Goal: Task Accomplishment & Management: Complete application form

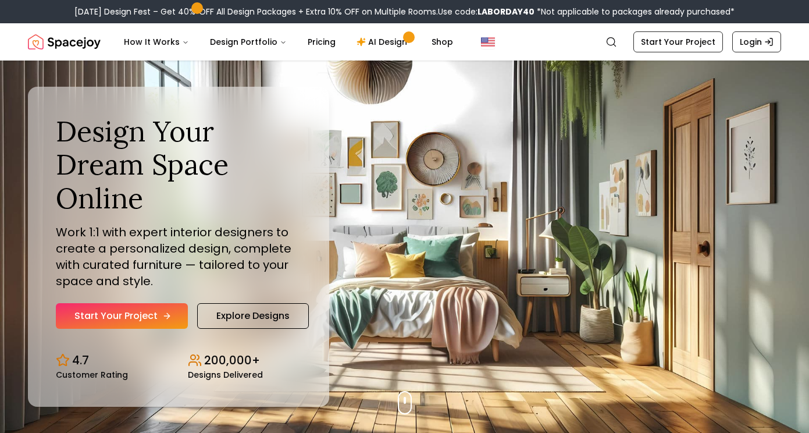
click at [172, 312] on link "Start Your Project" at bounding box center [122, 316] width 132 height 26
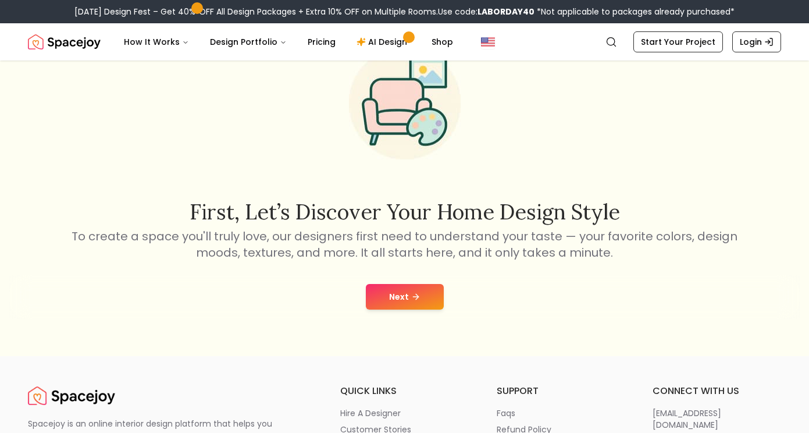
scroll to position [67, 0]
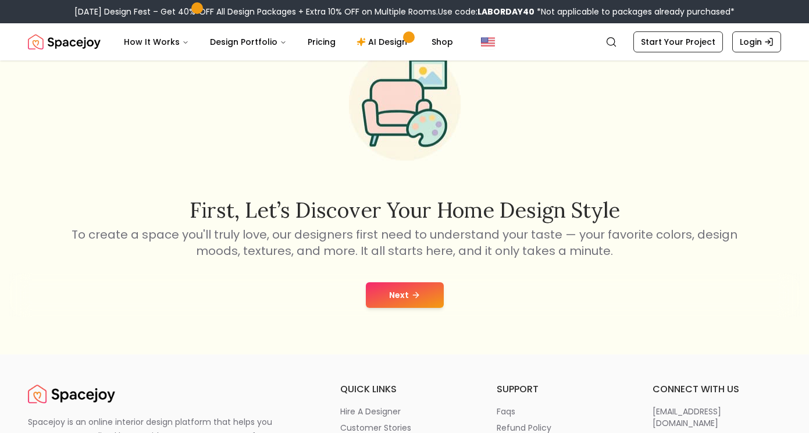
click at [385, 296] on button "Next" at bounding box center [405, 295] width 78 height 26
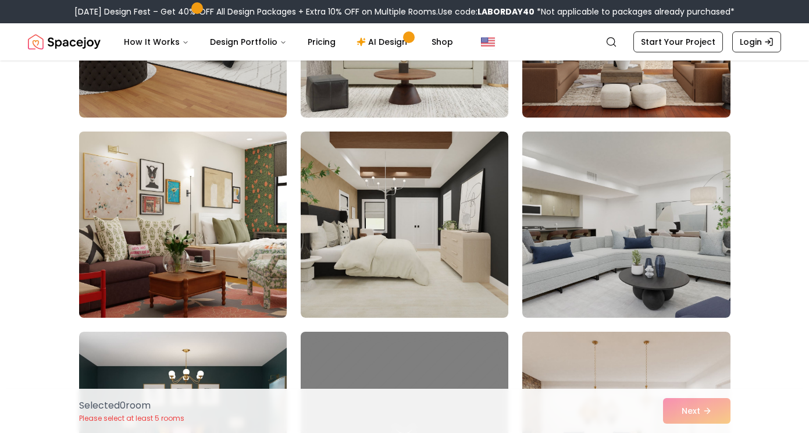
scroll to position [428, 0]
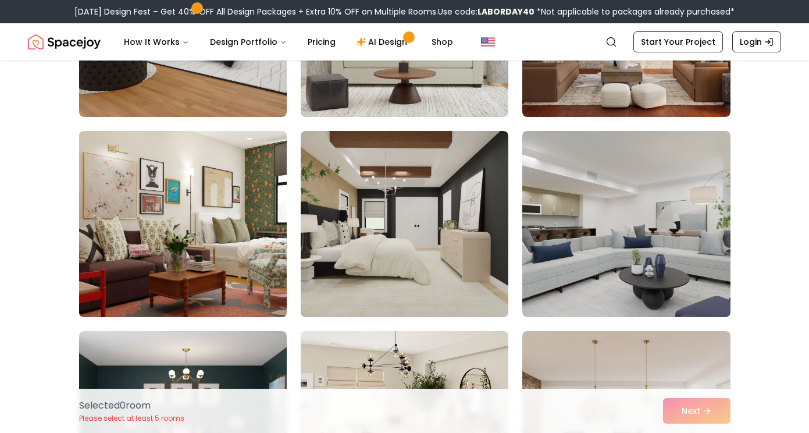
click at [232, 187] on img at bounding box center [183, 224] width 218 height 196
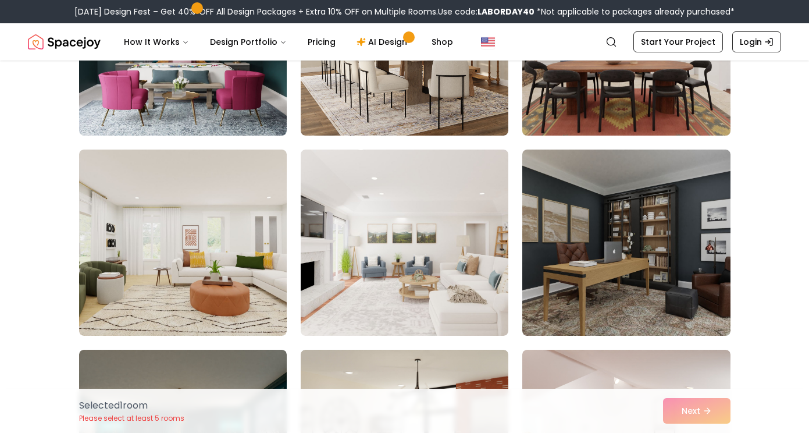
scroll to position [821, 0]
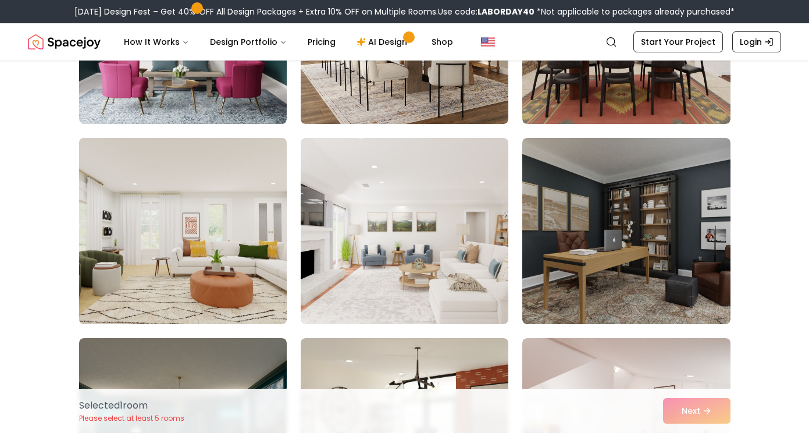
click at [202, 286] on img at bounding box center [183, 231] width 218 height 196
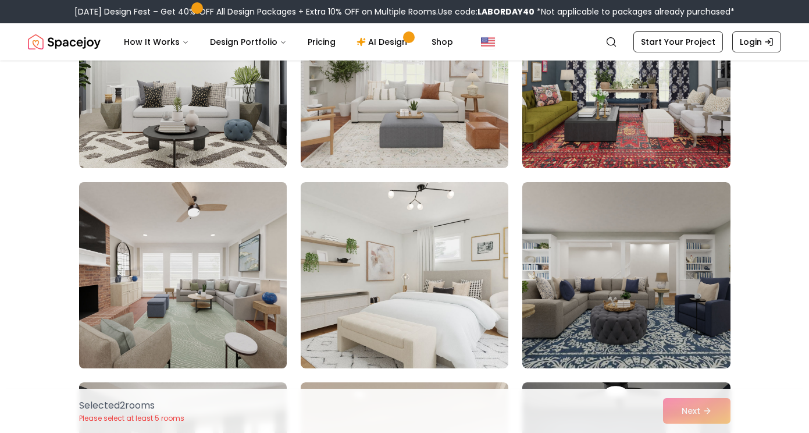
scroll to position [1381, 0]
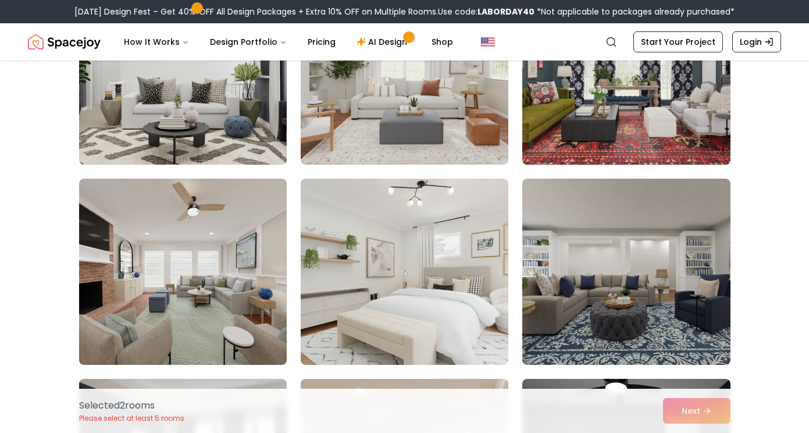
click at [605, 95] on img at bounding box center [626, 72] width 218 height 196
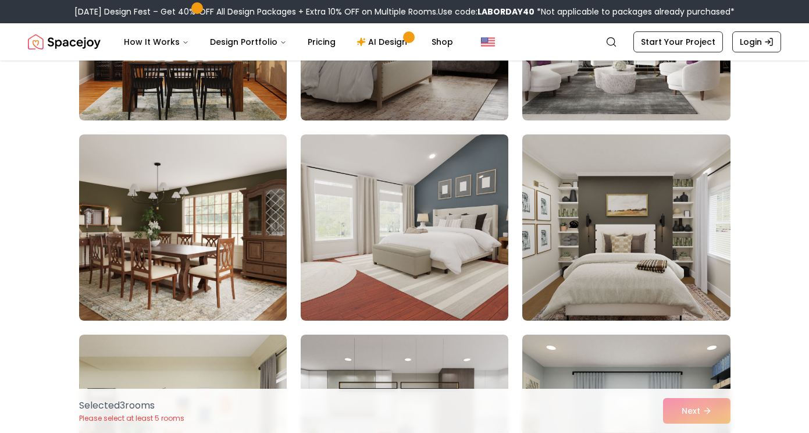
scroll to position [2723, 0]
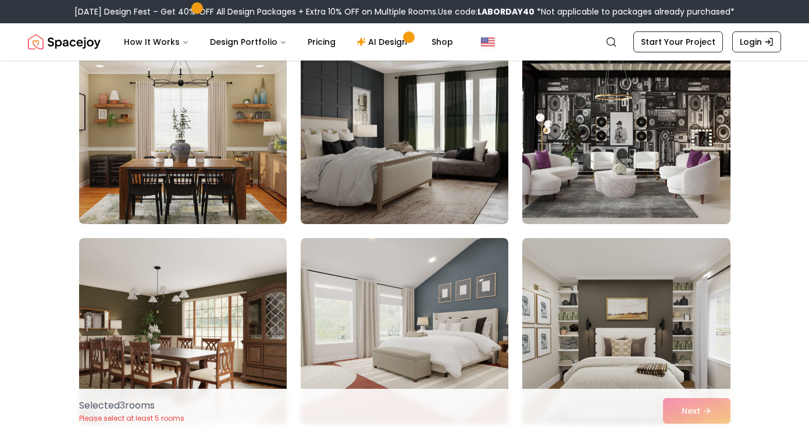
click at [232, 133] on img at bounding box center [183, 131] width 218 height 196
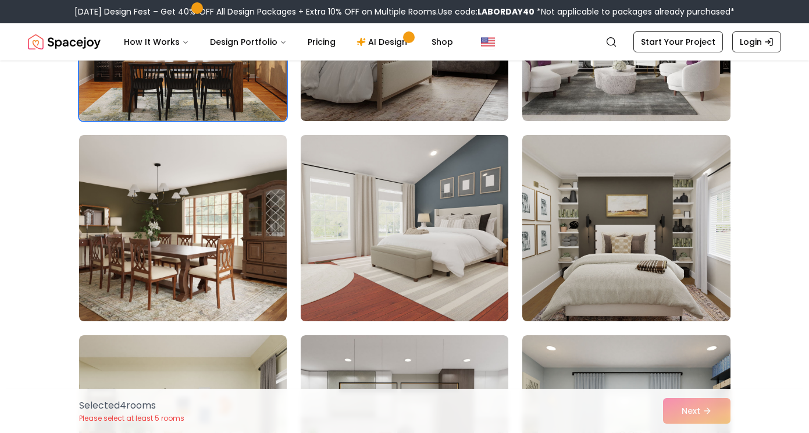
scroll to position [2828, 0]
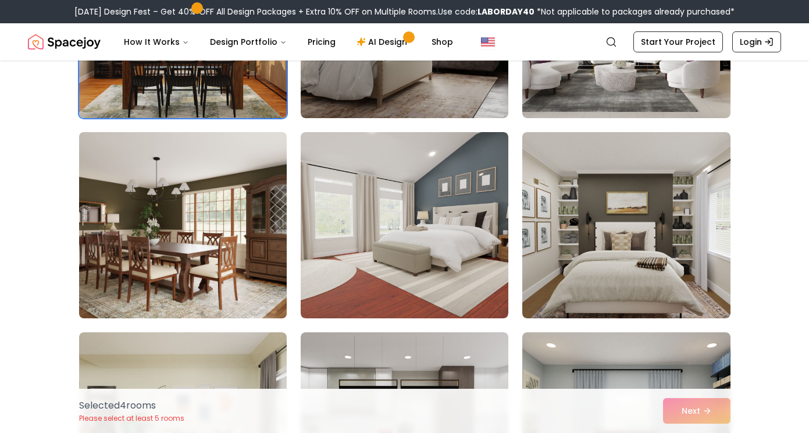
click at [242, 303] on img at bounding box center [183, 225] width 218 height 196
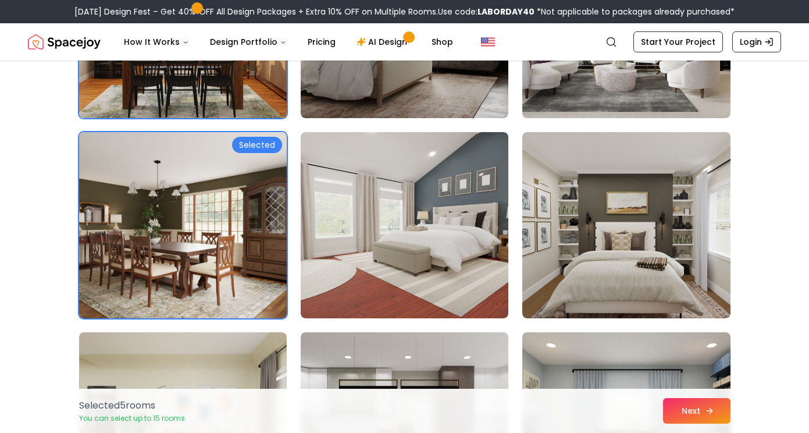
click at [687, 415] on button "Next" at bounding box center [696, 411] width 67 height 26
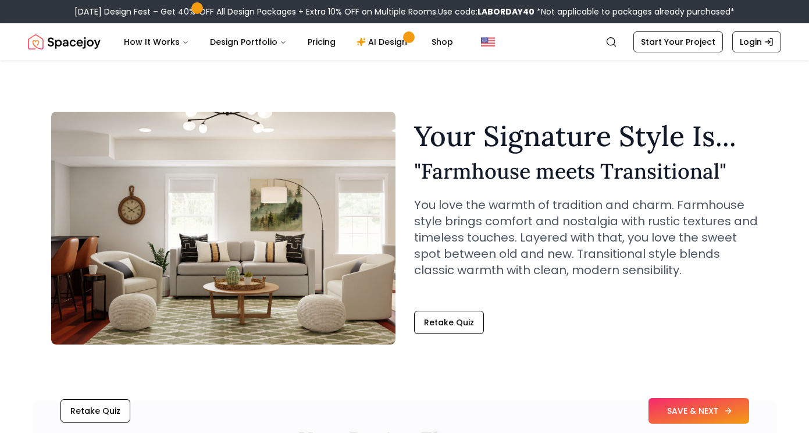
click at [705, 420] on button "SAVE & NEXT" at bounding box center [699, 411] width 101 height 26
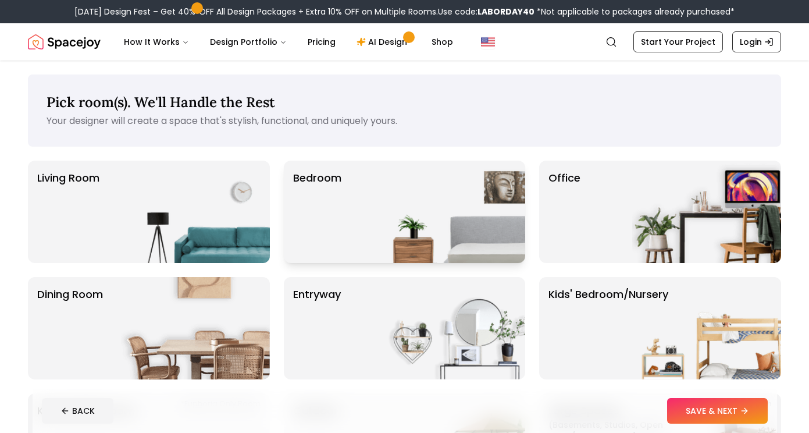
click at [372, 208] on div "Bedroom" at bounding box center [405, 212] width 242 height 102
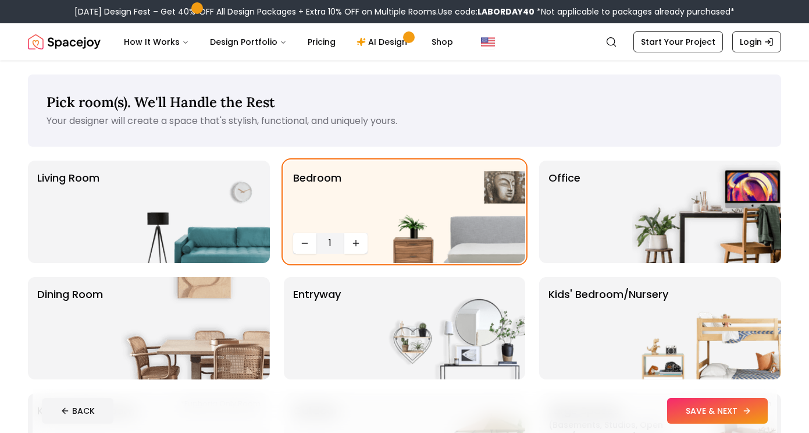
click at [728, 405] on button "SAVE & NEXT" at bounding box center [717, 411] width 101 height 26
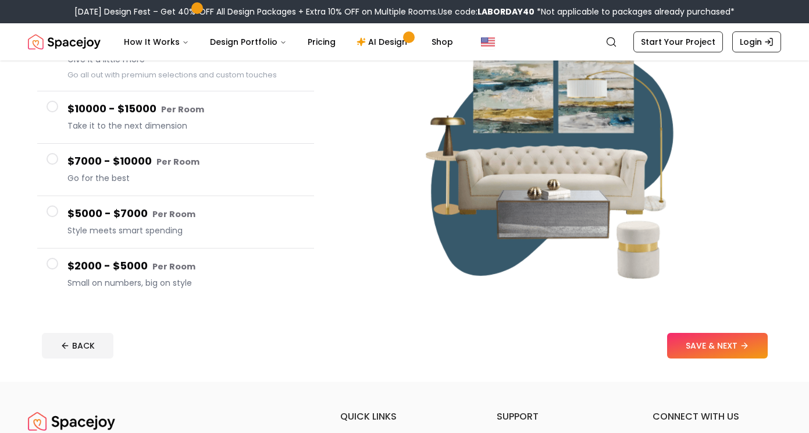
scroll to position [166, 0]
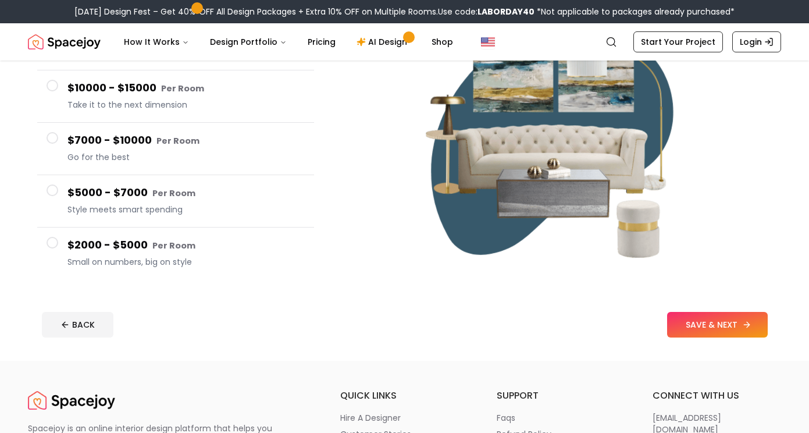
click at [708, 330] on button "SAVE & NEXT" at bounding box center [717, 325] width 101 height 26
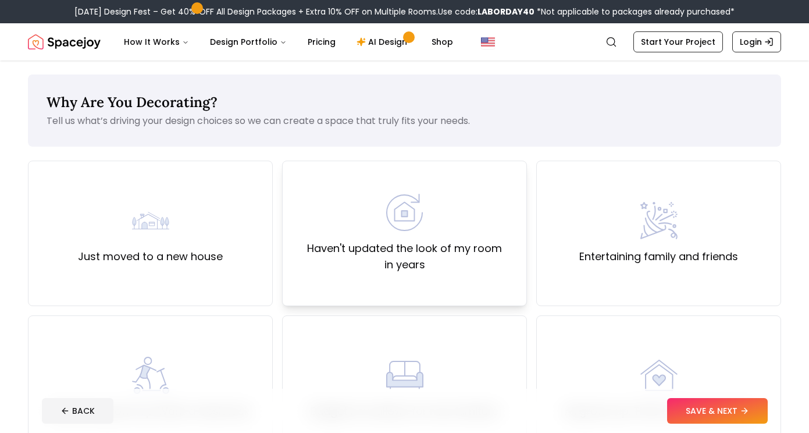
click at [362, 278] on div "Haven't updated the look of my room in years" at bounding box center [404, 233] width 245 height 145
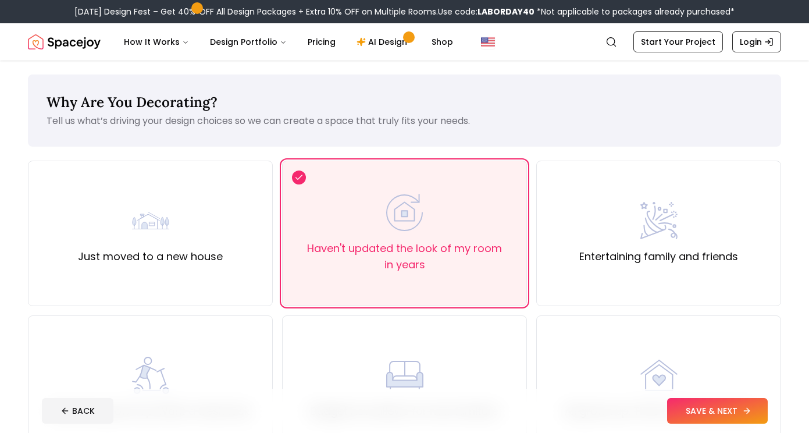
click at [681, 410] on button "SAVE & NEXT" at bounding box center [717, 411] width 101 height 26
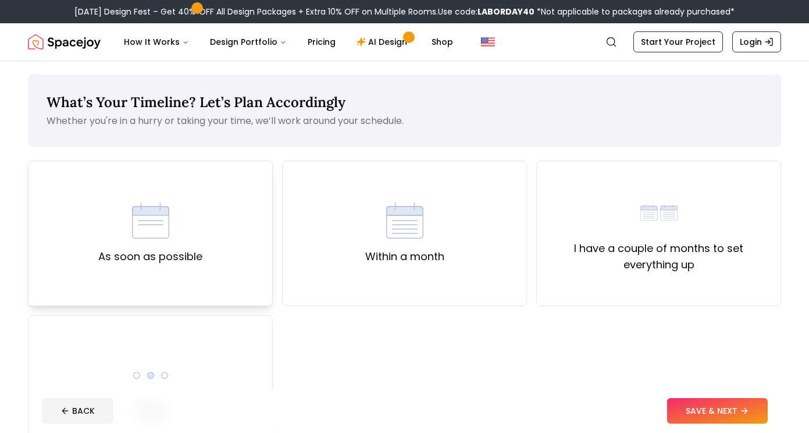
click at [100, 229] on div "As soon as possible" at bounding box center [150, 233] width 104 height 63
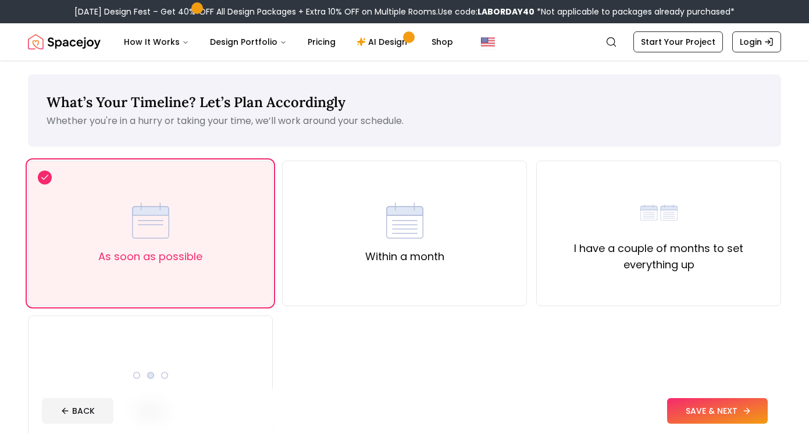
click at [702, 412] on button "SAVE & NEXT" at bounding box center [717, 411] width 101 height 26
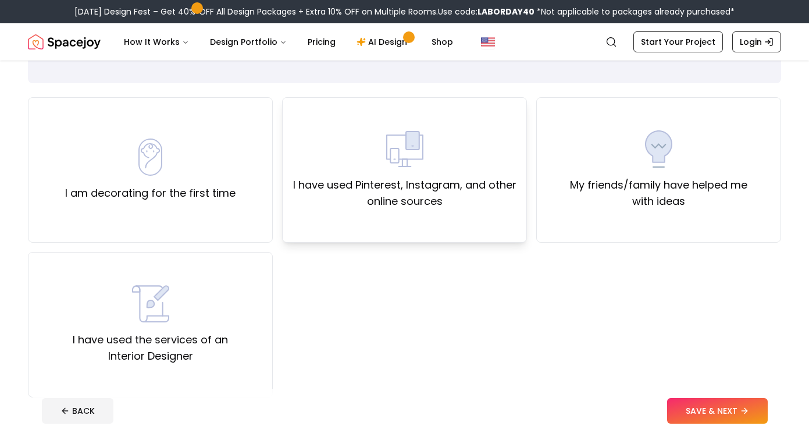
scroll to position [74, 0]
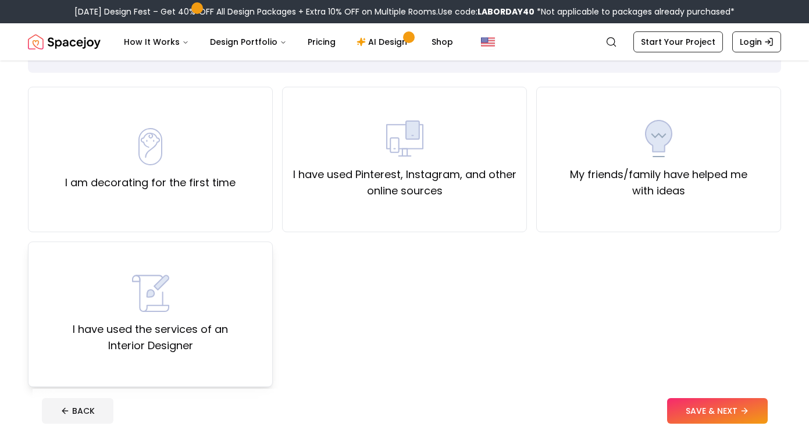
click at [251, 283] on div "I have used the services of an Interior Designer" at bounding box center [150, 314] width 225 height 79
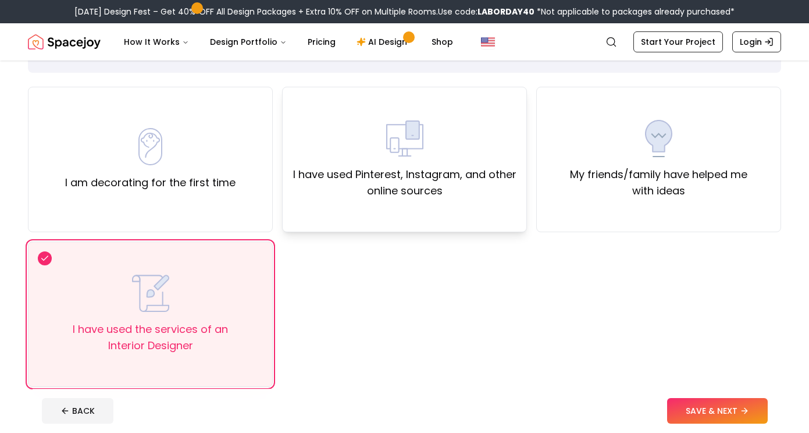
click at [411, 185] on label "I have used Pinterest, Instagram, and other online sources" at bounding box center [404, 182] width 225 height 33
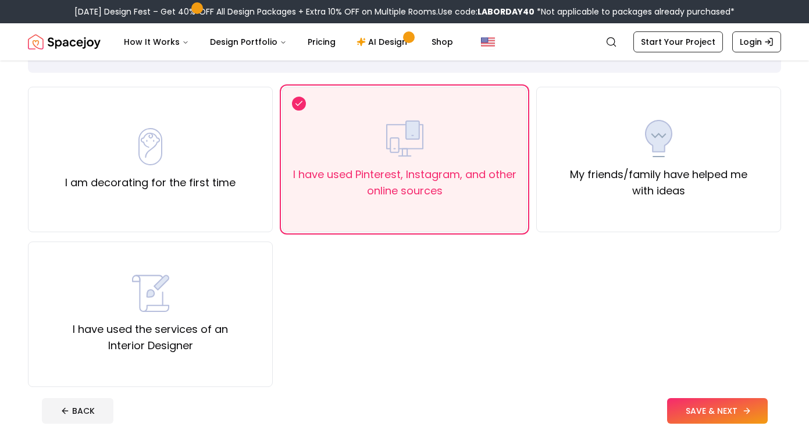
click at [695, 401] on button "SAVE & NEXT" at bounding box center [717, 411] width 101 height 26
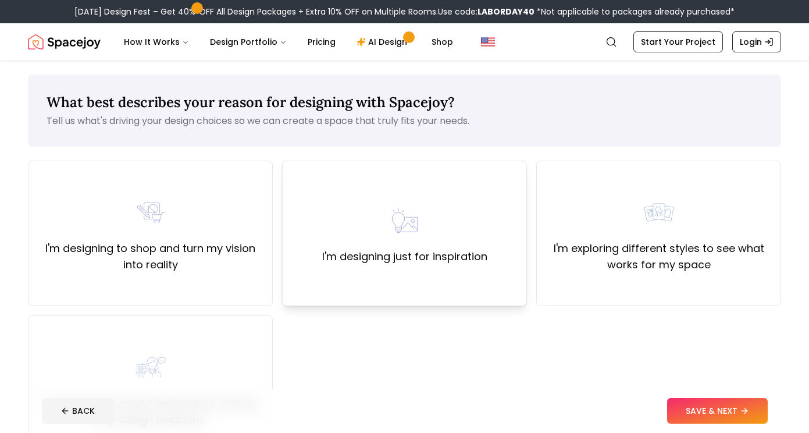
click at [376, 266] on div "I'm designing just for inspiration" at bounding box center [404, 233] width 245 height 145
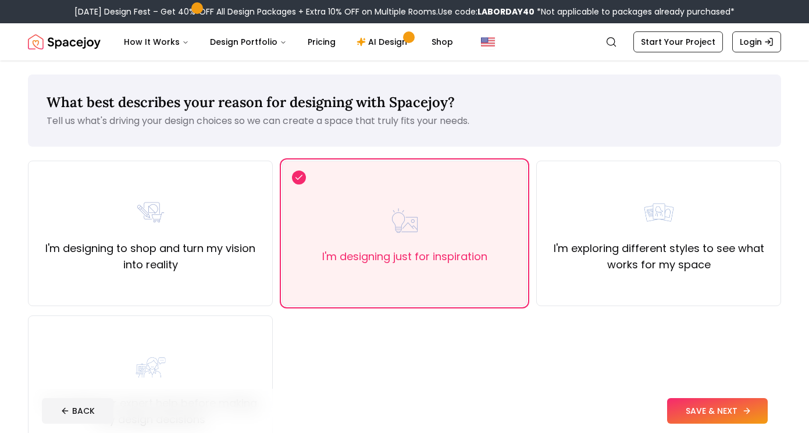
click at [702, 415] on button "SAVE & NEXT" at bounding box center [717, 411] width 101 height 26
